Goal: Share content

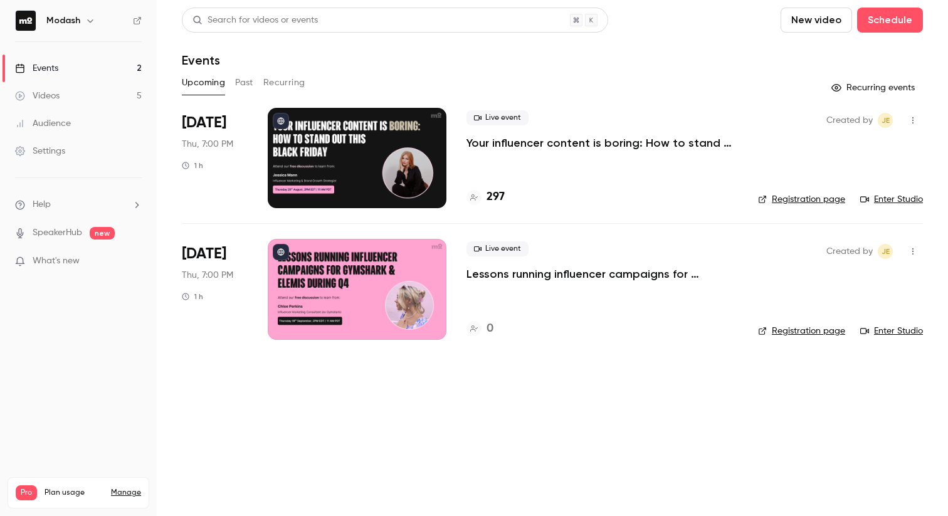
drag, startPoint x: 419, startPoint y: 392, endPoint x: 316, endPoint y: 322, distance: 124.2
click at [418, 393] on main "Search for videos or events New video Schedule Events Upcoming Past Recurring R…" at bounding box center [552, 258] width 791 height 516
click at [580, 149] on p "Your influencer content is boring: How to stand out this [DATE][DATE]" at bounding box center [603, 142] width 272 height 15
click at [534, 145] on p "Your influencer content is boring: How to stand out this [DATE][DATE]" at bounding box center [603, 142] width 272 height 15
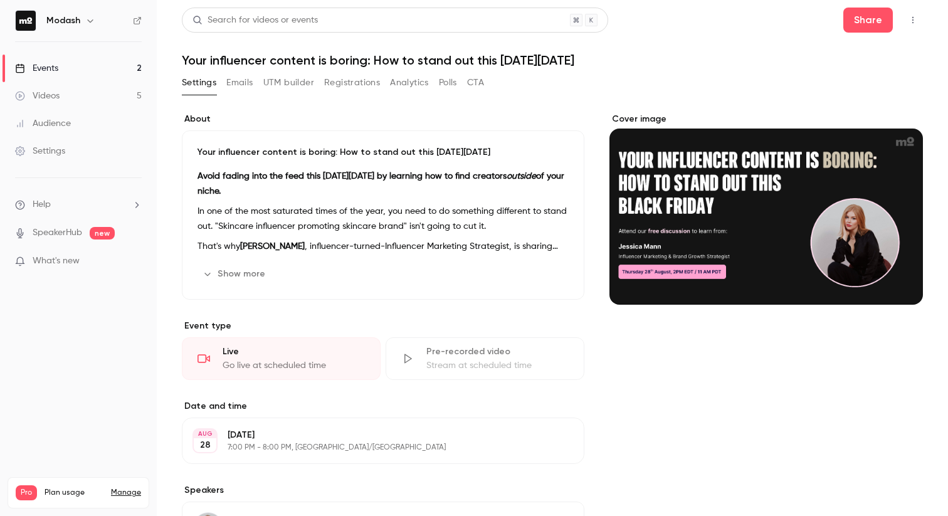
click at [250, 82] on button "Emails" at bounding box center [239, 83] width 26 height 20
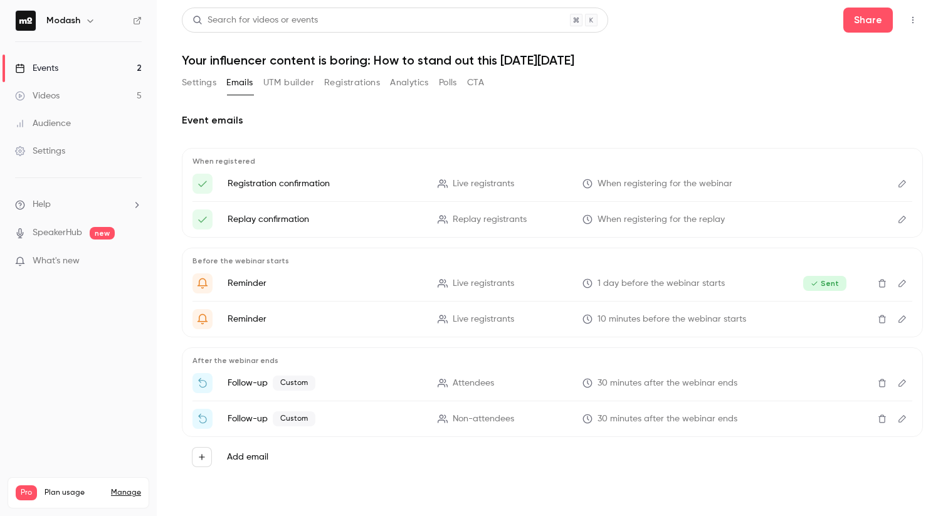
click at [336, 82] on button "Registrations" at bounding box center [352, 83] width 56 height 20
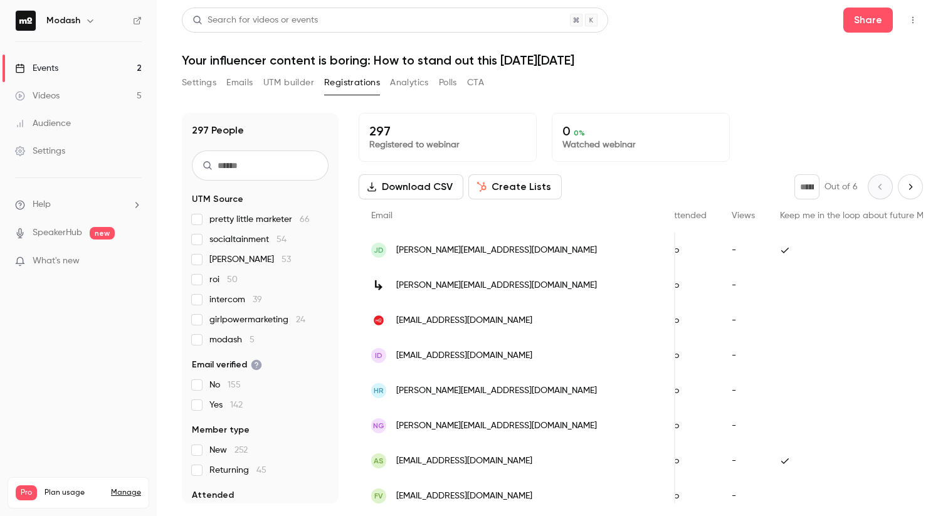
scroll to position [0, 320]
click at [61, 206] on li "Help" at bounding box center [78, 204] width 127 height 13
click at [185, 192] on link "Talk to [GEOGRAPHIC_DATA]" at bounding box center [230, 190] width 137 height 33
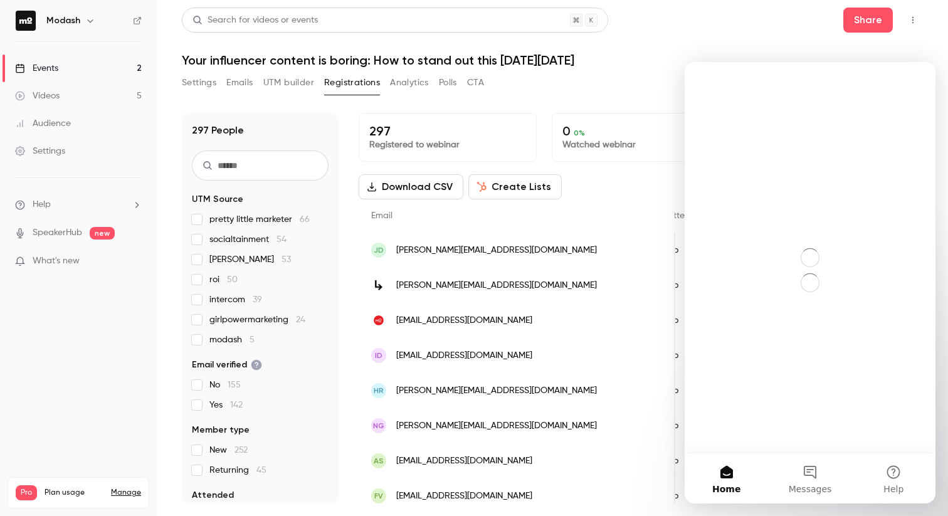
scroll to position [0, 0]
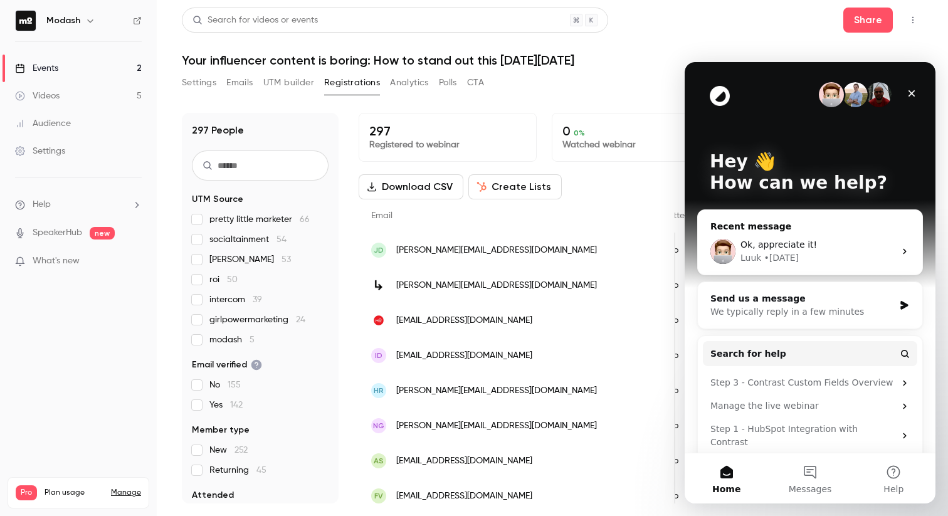
click at [822, 252] on div "Luuk • [DATE]" at bounding box center [818, 257] width 154 height 13
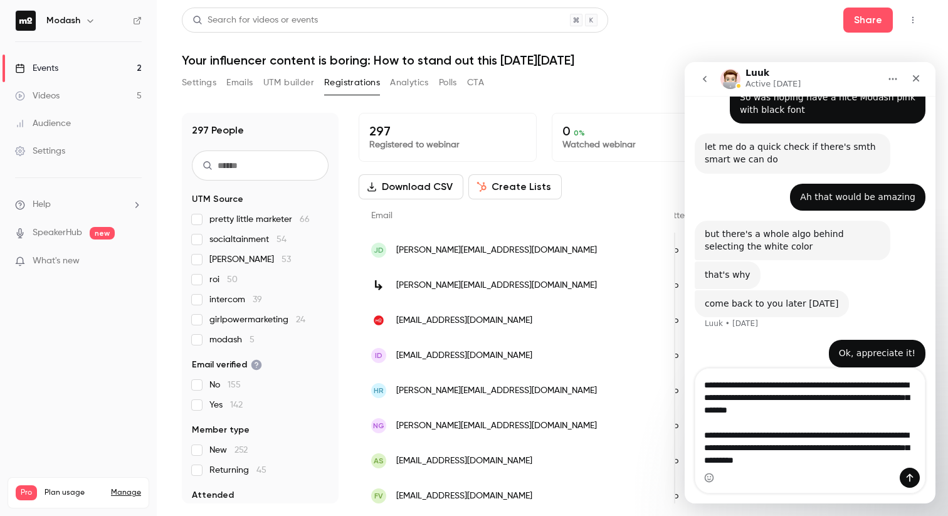
scroll to position [83, 0]
type textarea "**********"
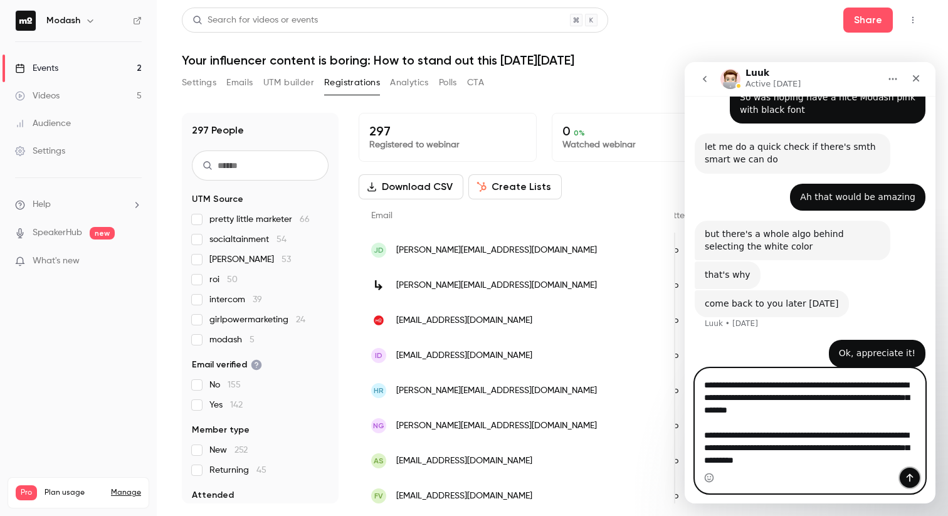
click at [908, 479] on icon "Send a message…" at bounding box center [910, 478] width 10 height 10
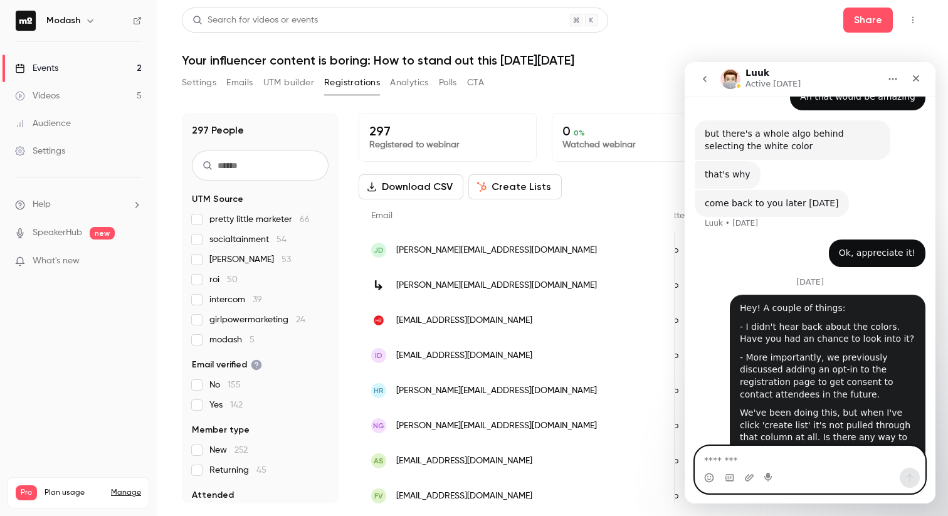
scroll to position [837, 0]
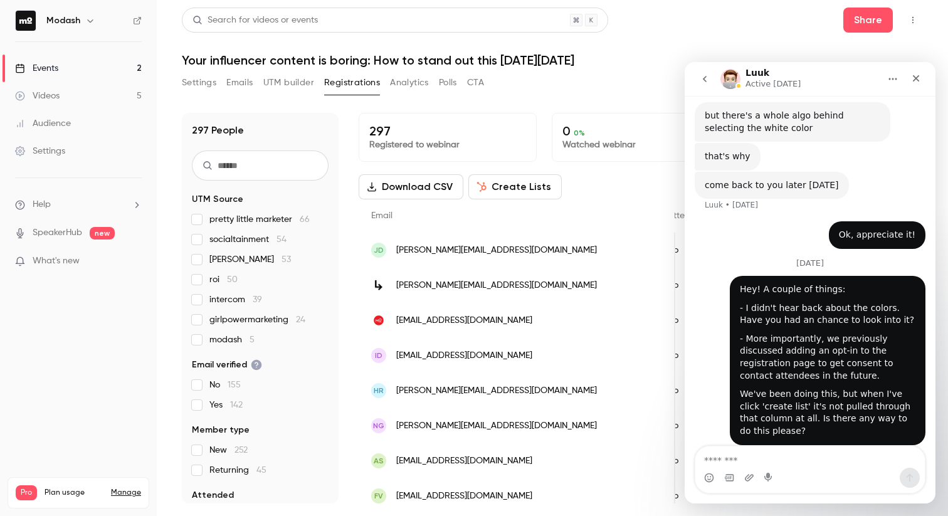
click at [420, 184] on button "Download CSV" at bounding box center [411, 186] width 105 height 25
click at [427, 184] on button "Download CSV" at bounding box center [411, 186] width 105 height 25
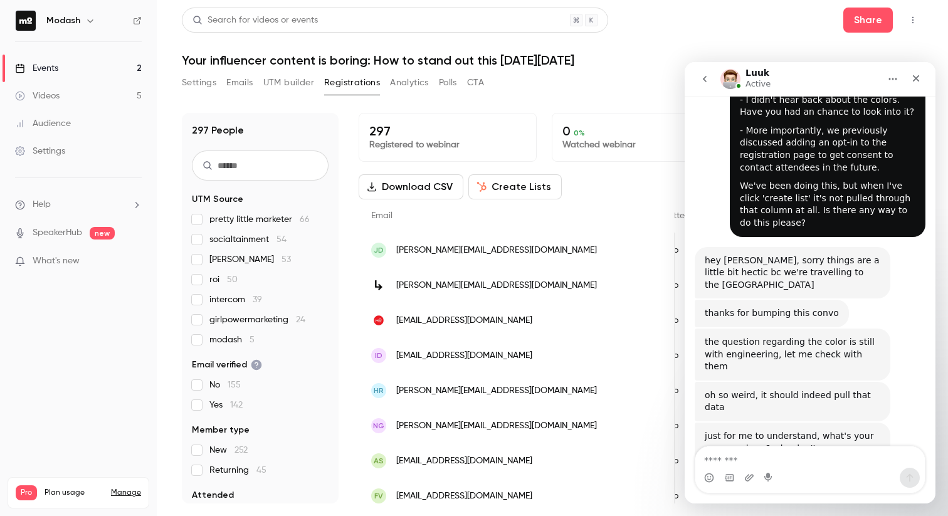
scroll to position [1038, 0]
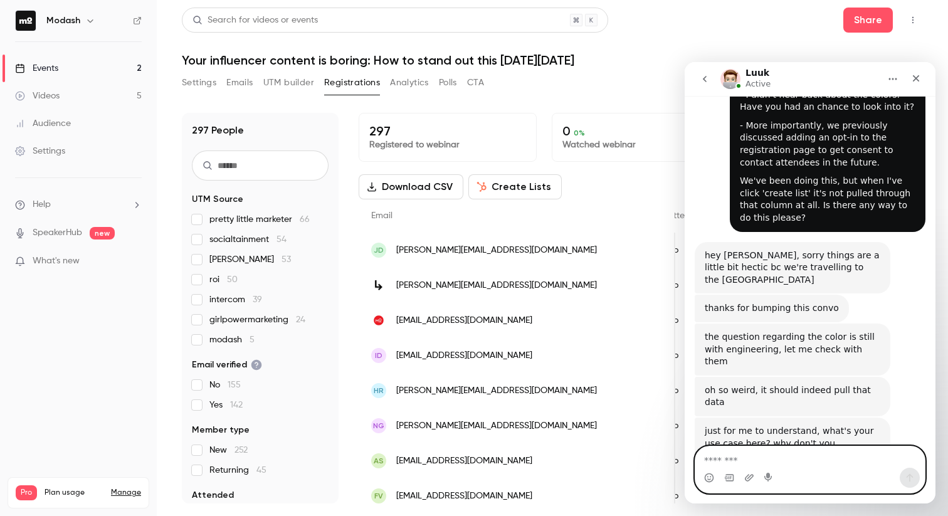
click at [819, 458] on textarea "Message…" at bounding box center [811, 457] width 230 height 21
type textarea "**********"
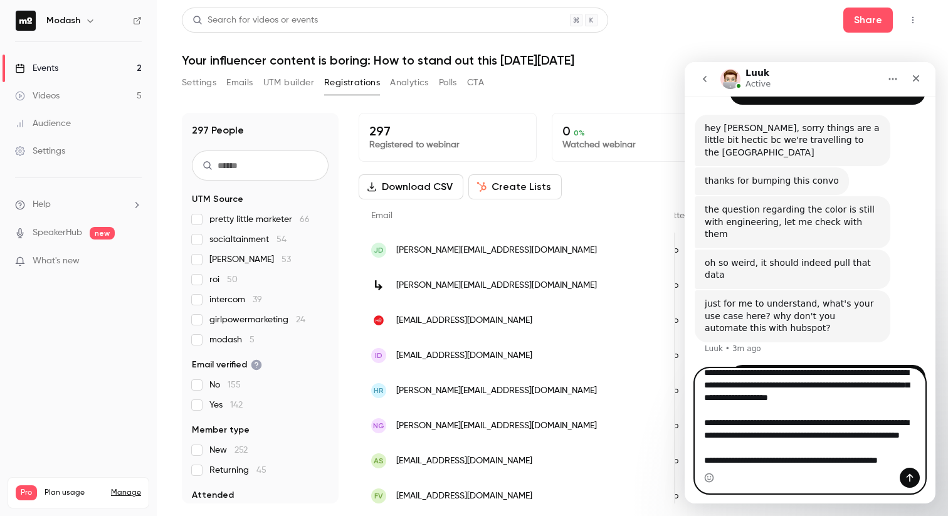
scroll to position [95, 0]
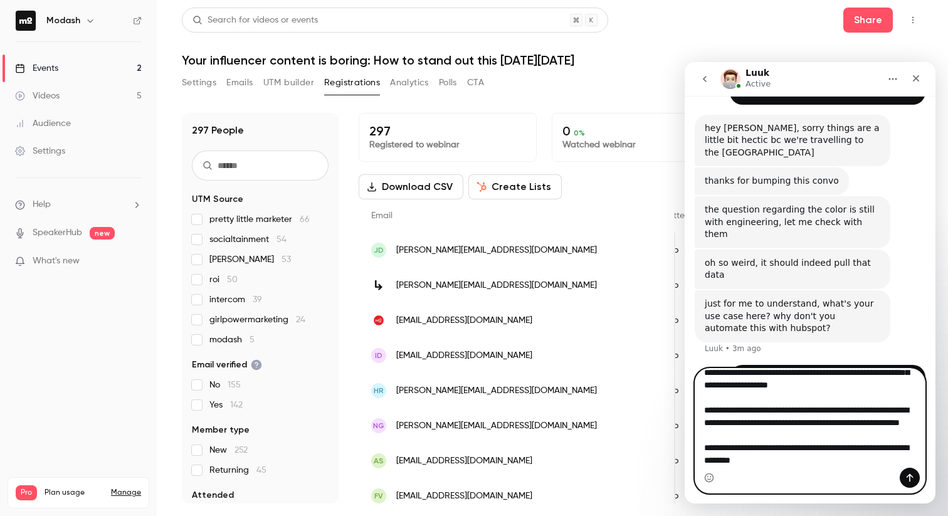
type textarea "**********"
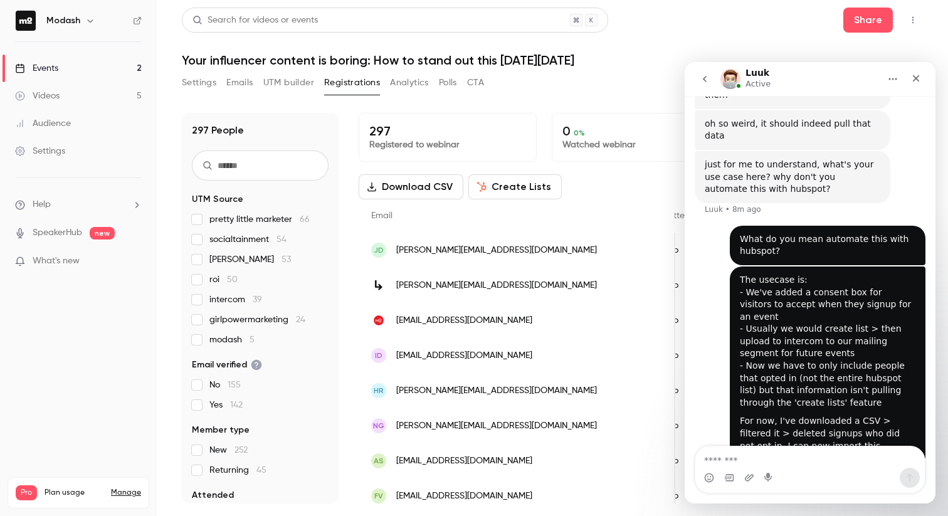
scroll to position [1301, 0]
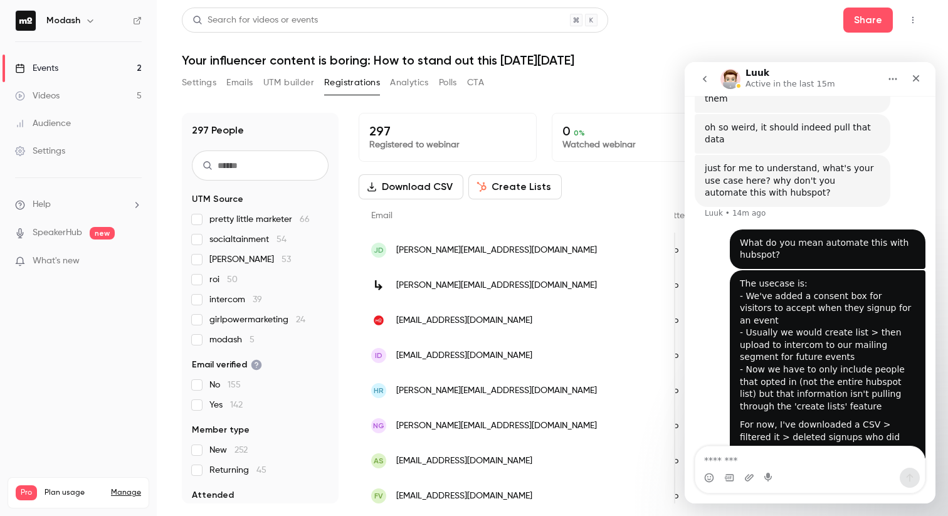
click at [58, 60] on link "Events 2" at bounding box center [78, 69] width 157 height 28
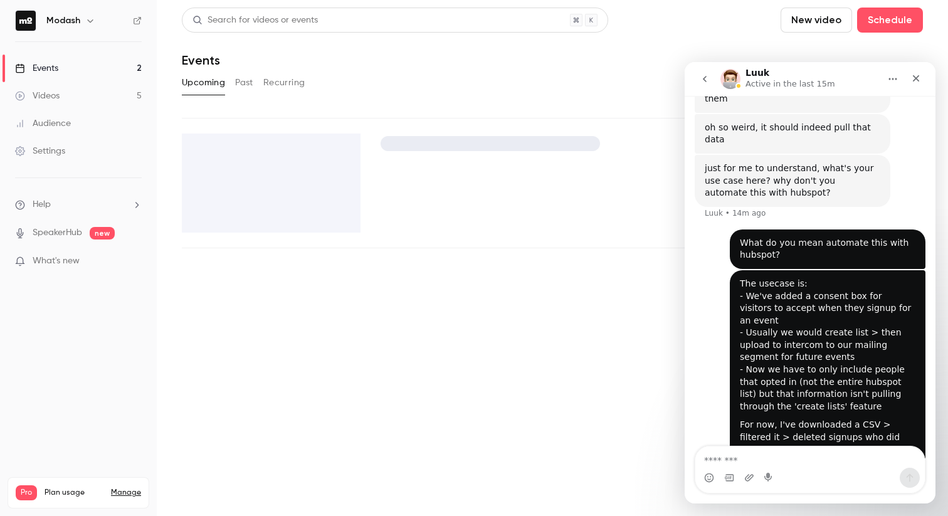
click at [58, 60] on link "Events 2" at bounding box center [78, 69] width 157 height 28
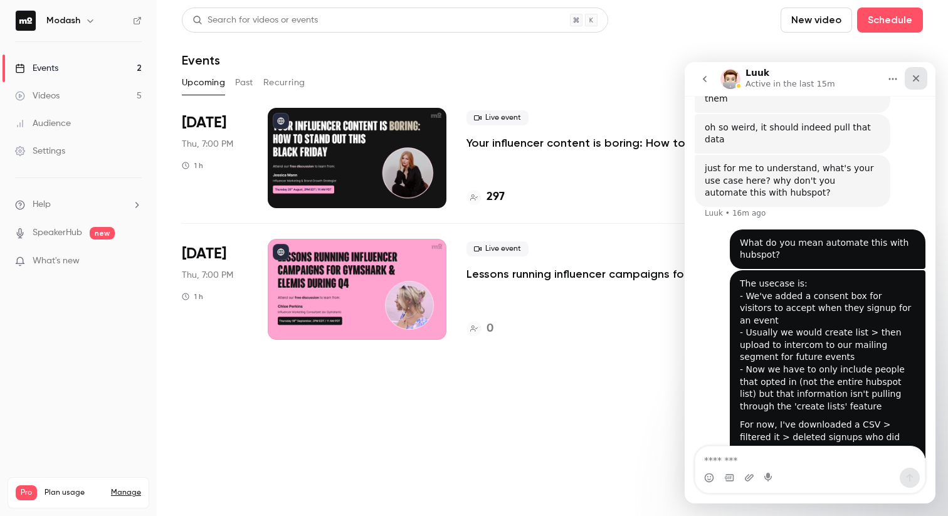
click at [916, 73] on icon "Close" at bounding box center [916, 78] width 10 height 10
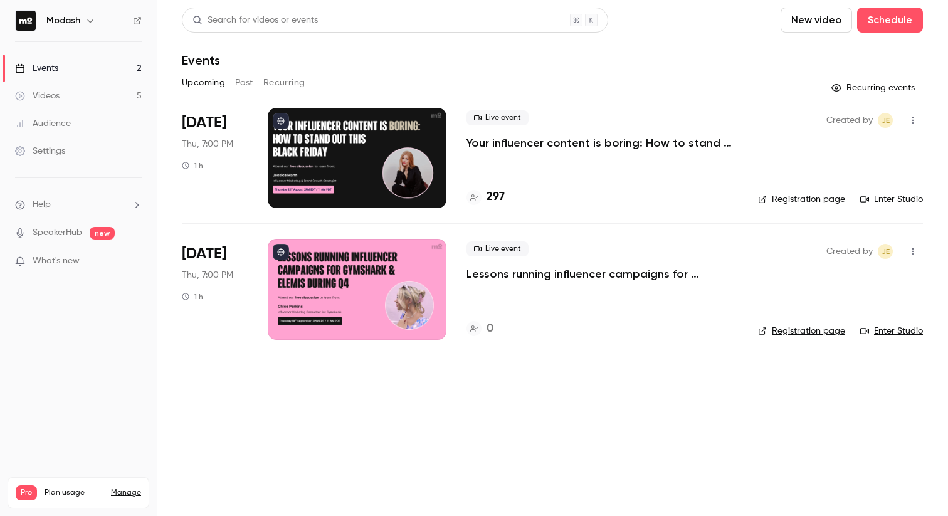
scroll to position [1301, 0]
click at [515, 144] on p "Your influencer content is boring: How to stand out this [DATE][DATE]" at bounding box center [603, 142] width 272 height 15
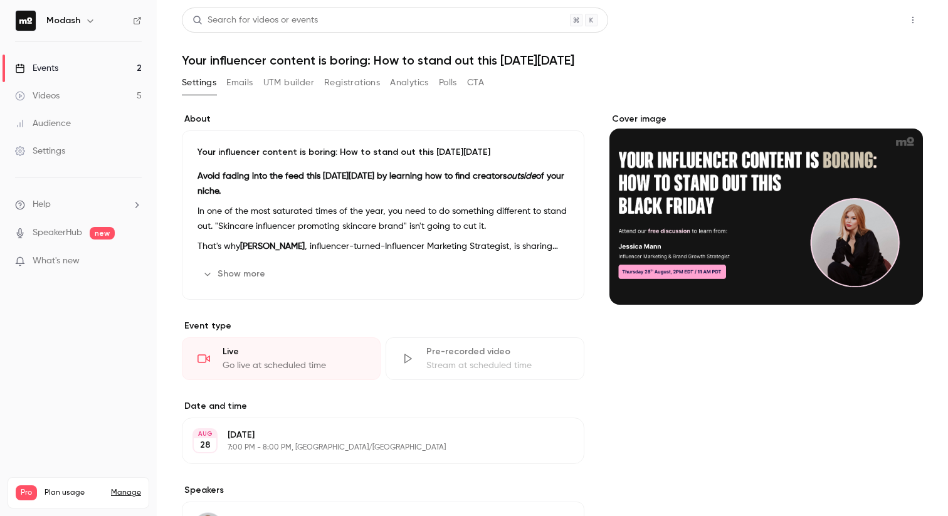
click at [854, 25] on button "Share" at bounding box center [869, 20] width 50 height 25
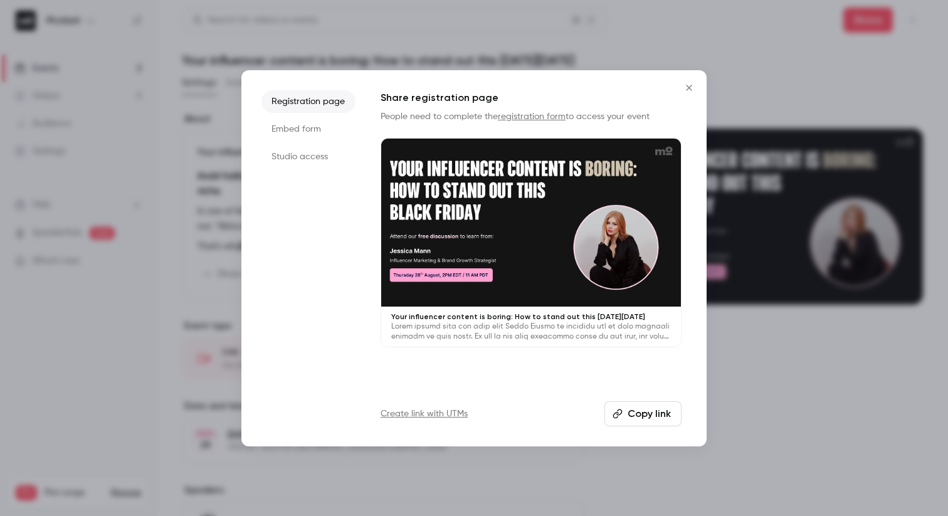
click at [303, 156] on li "Studio access" at bounding box center [309, 156] width 94 height 23
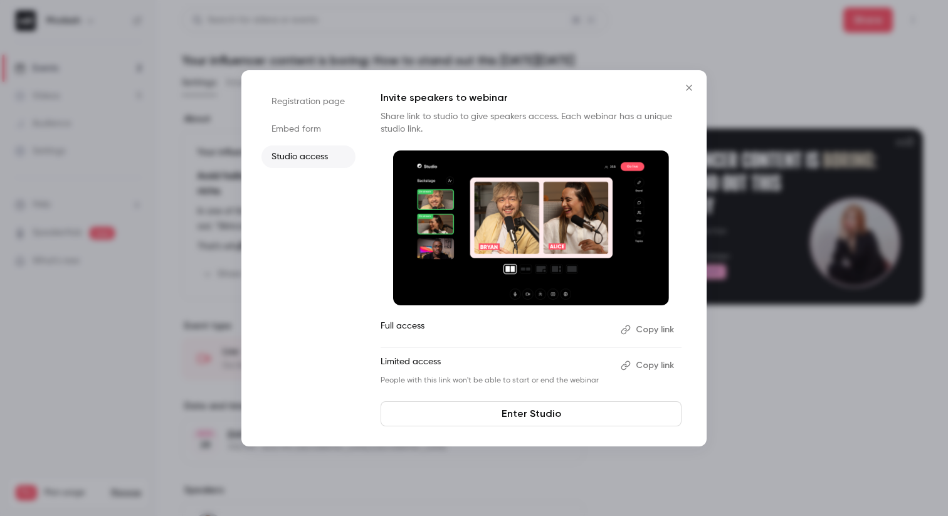
click at [660, 367] on button "Copy link" at bounding box center [649, 366] width 66 height 20
click at [655, 368] on button "Copy link" at bounding box center [649, 366] width 66 height 20
click at [690, 87] on icon "Close" at bounding box center [689, 88] width 15 height 10
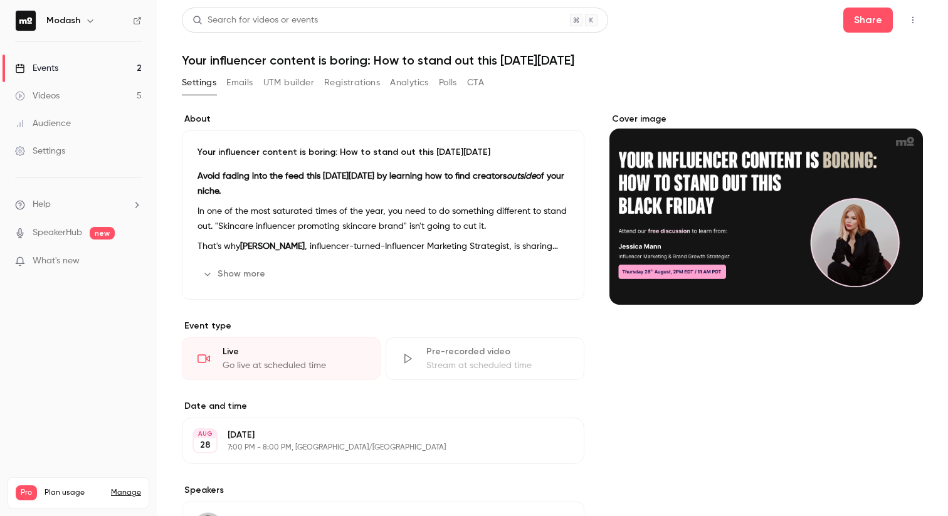
click at [58, 70] on div "Events" at bounding box center [36, 68] width 43 height 13
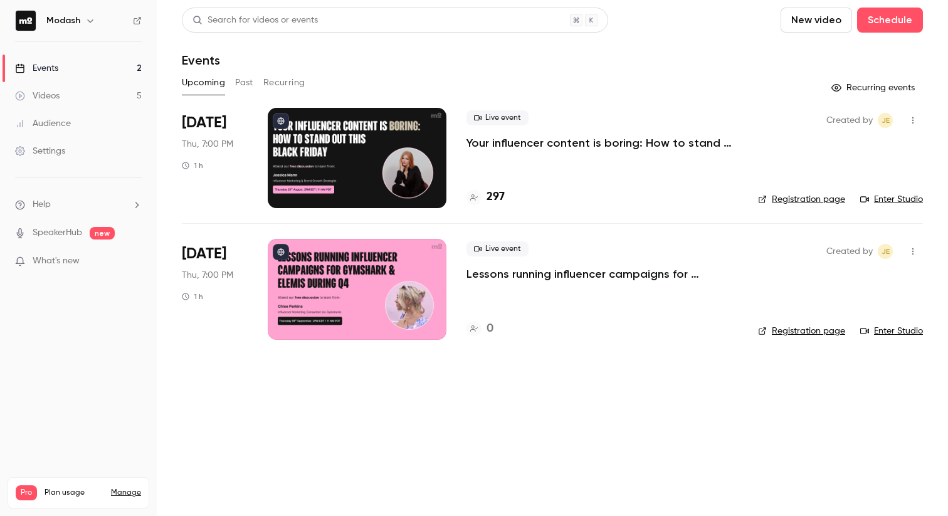
click at [600, 281] on p "Lessons running influencer campaigns for Gymshark & Elemis during Q4" at bounding box center [603, 274] width 272 height 15
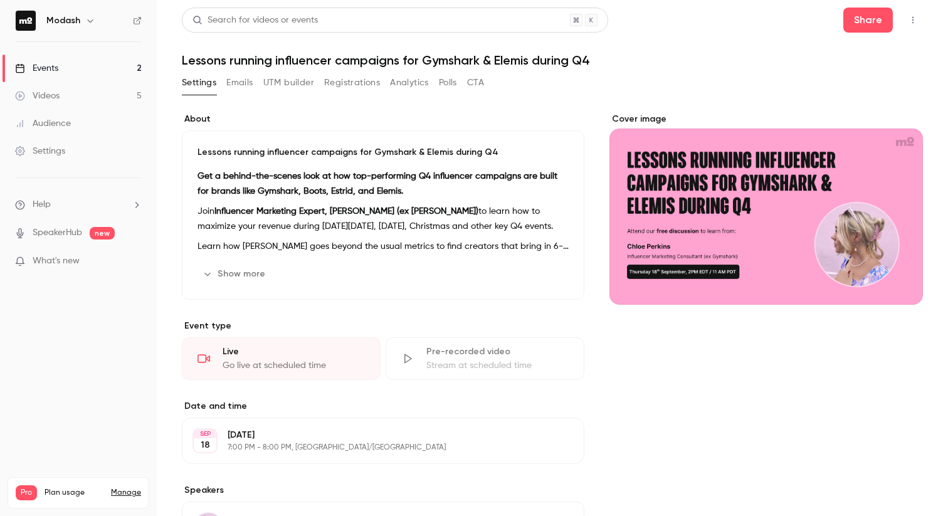
click at [476, 103] on div "About Lessons running influencer campaigns for Gymshark & Elemis during Q4 Get …" at bounding box center [552, 418] width 741 height 641
click at [344, 80] on button "Registrations" at bounding box center [352, 83] width 56 height 20
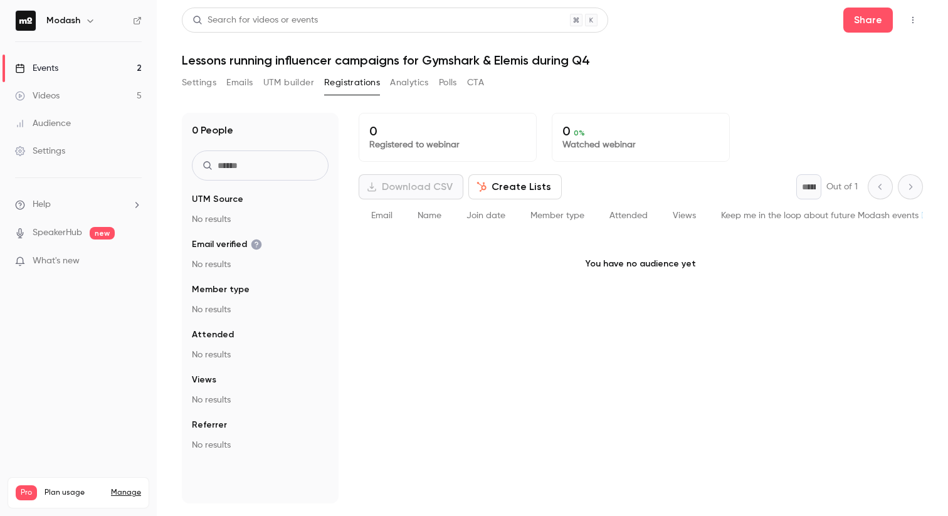
click at [272, 81] on button "UTM builder" at bounding box center [288, 83] width 51 height 20
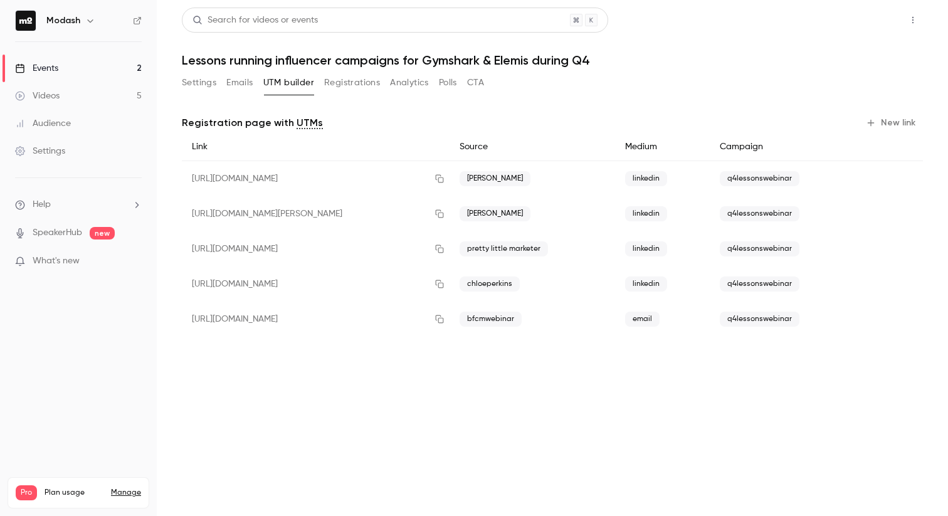
click at [867, 24] on button "Share" at bounding box center [869, 20] width 50 height 25
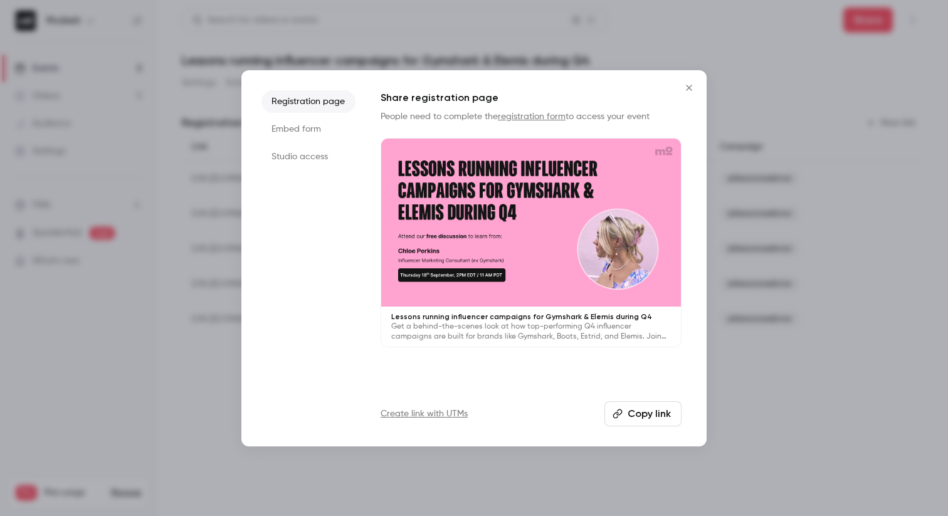
click at [686, 78] on button "Close" at bounding box center [689, 87] width 25 height 25
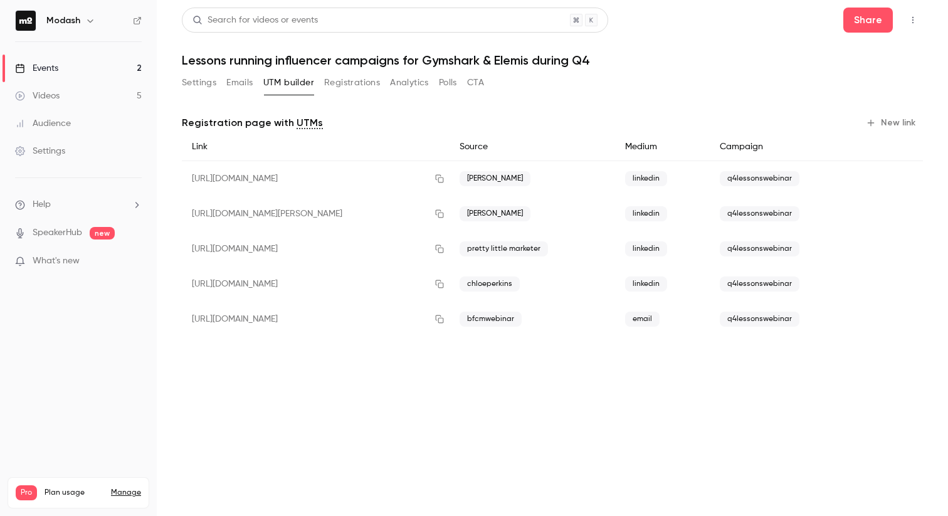
click at [769, 319] on span "q4lessonswebinar" at bounding box center [760, 319] width 80 height 15
copy span "q4lessonswebinar"
click at [74, 68] on link "Events 2" at bounding box center [78, 69] width 157 height 28
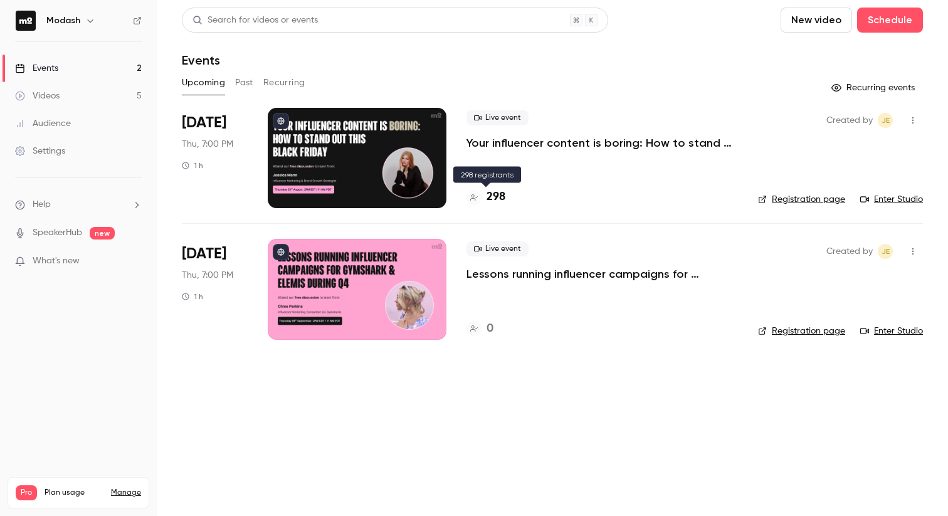
click at [499, 195] on h4 "298" at bounding box center [496, 197] width 19 height 17
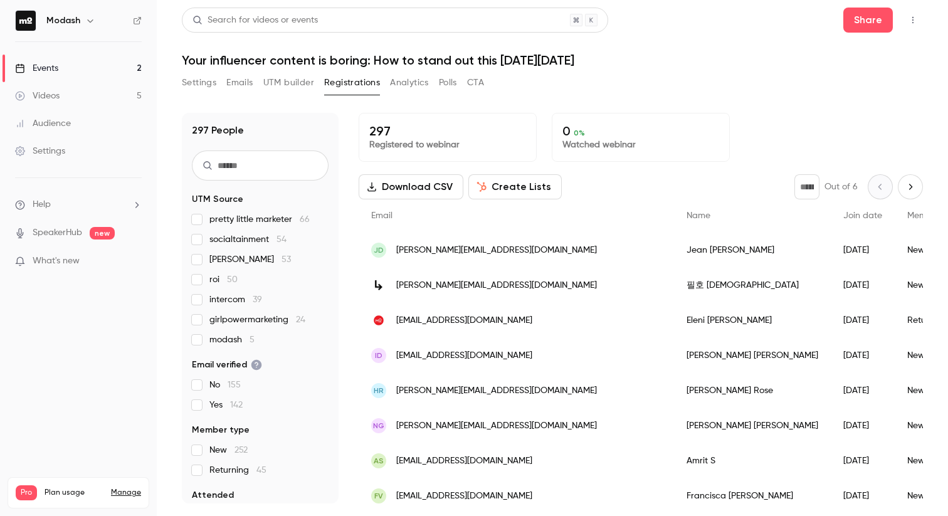
click at [54, 72] on div "Events" at bounding box center [36, 68] width 43 height 13
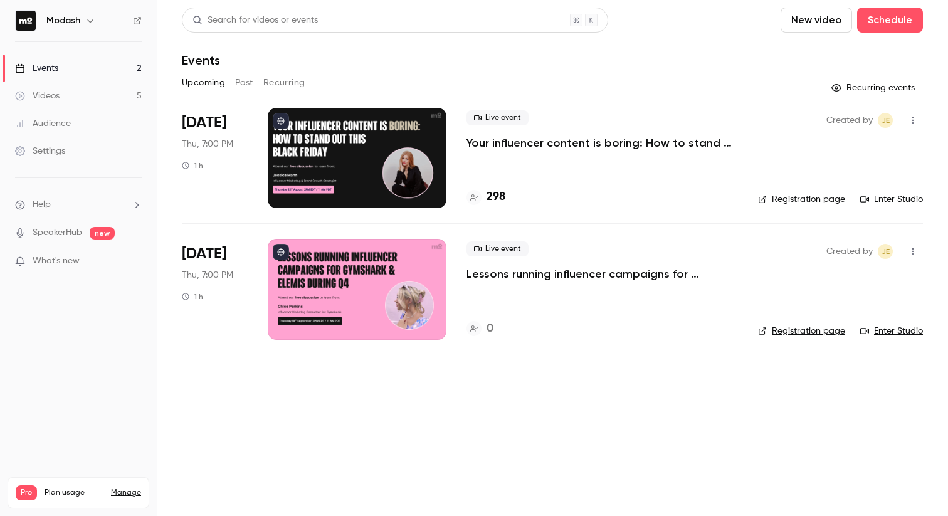
click at [516, 143] on p "Your influencer content is boring: How to stand out this [DATE][DATE]" at bounding box center [603, 142] width 272 height 15
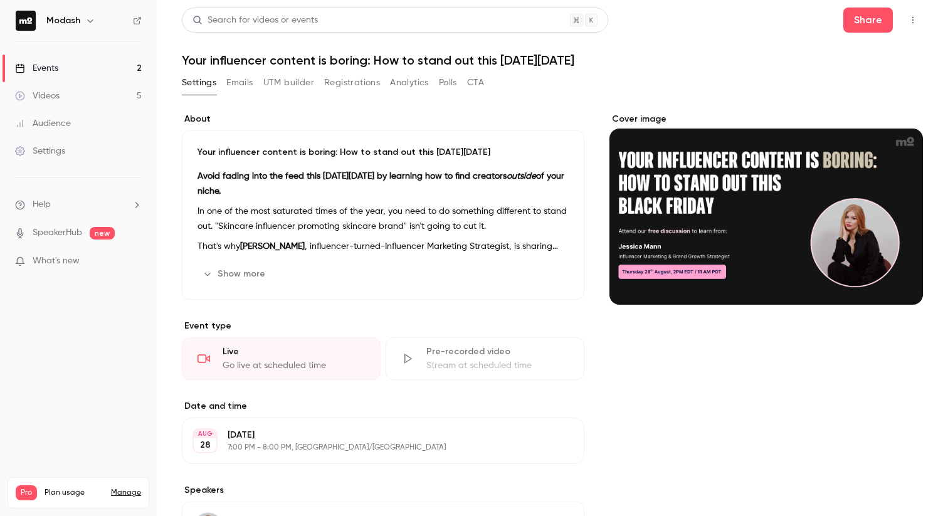
click at [290, 86] on button "UTM builder" at bounding box center [288, 83] width 51 height 20
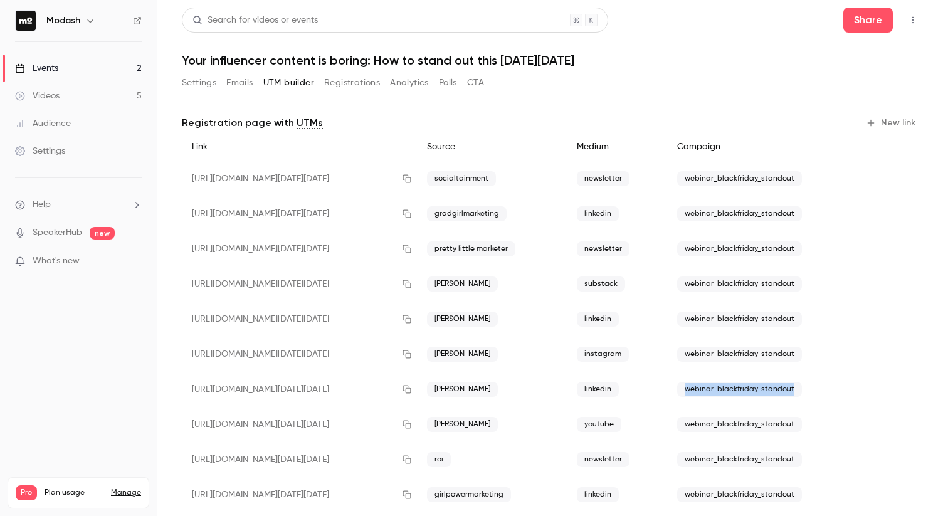
drag, startPoint x: 790, startPoint y: 387, endPoint x: 680, endPoint y: 386, distance: 109.8
click at [680, 386] on span "webinar_blackfriday_standout" at bounding box center [739, 389] width 125 height 15
copy span "webinar_blackfriday_standout"
